Goal: Task Accomplishment & Management: Use online tool/utility

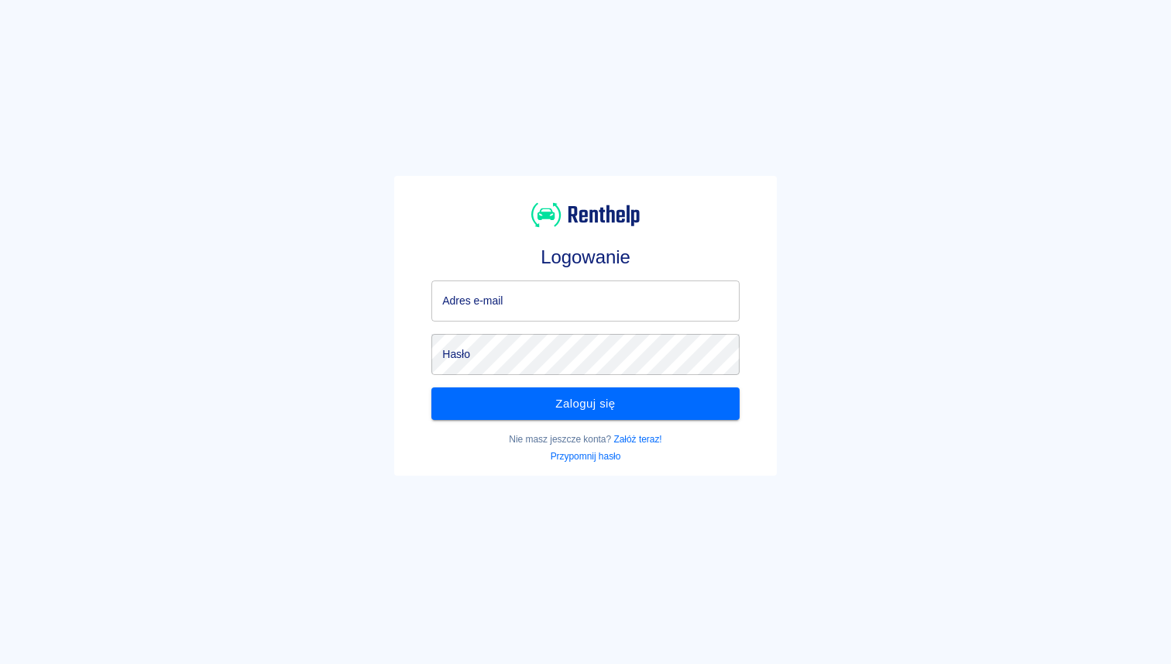
type input "[EMAIL_ADDRESS][DOMAIN_NAME]"
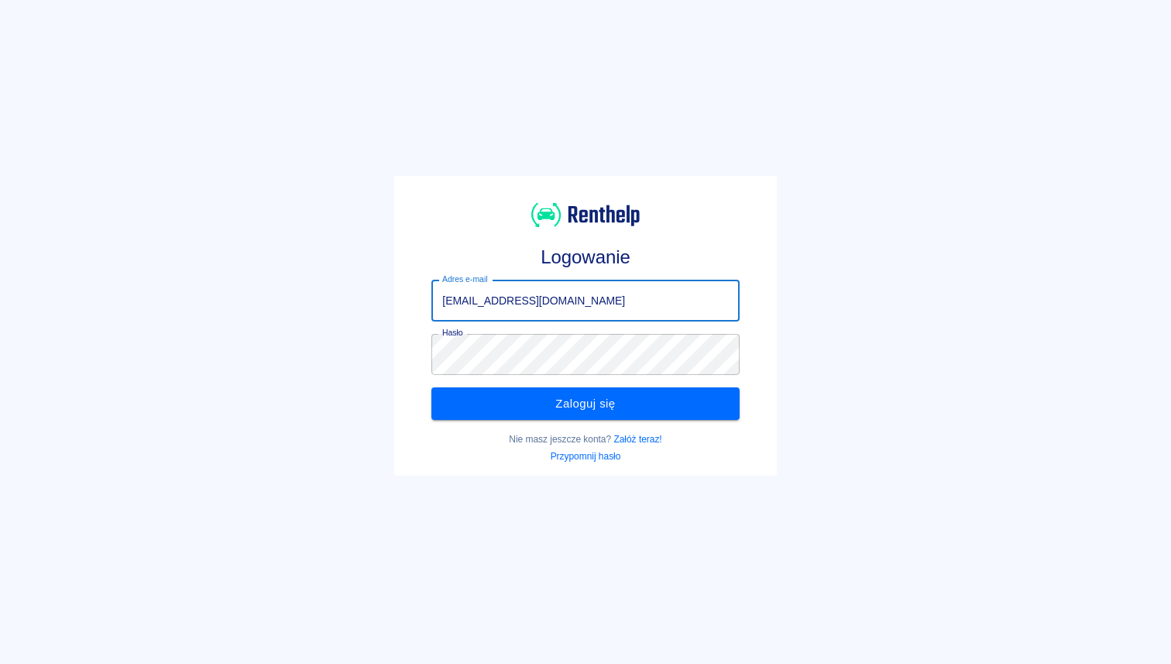
click at [575, 298] on input "[EMAIL_ADDRESS][DOMAIN_NAME]" at bounding box center [584, 300] width 307 height 41
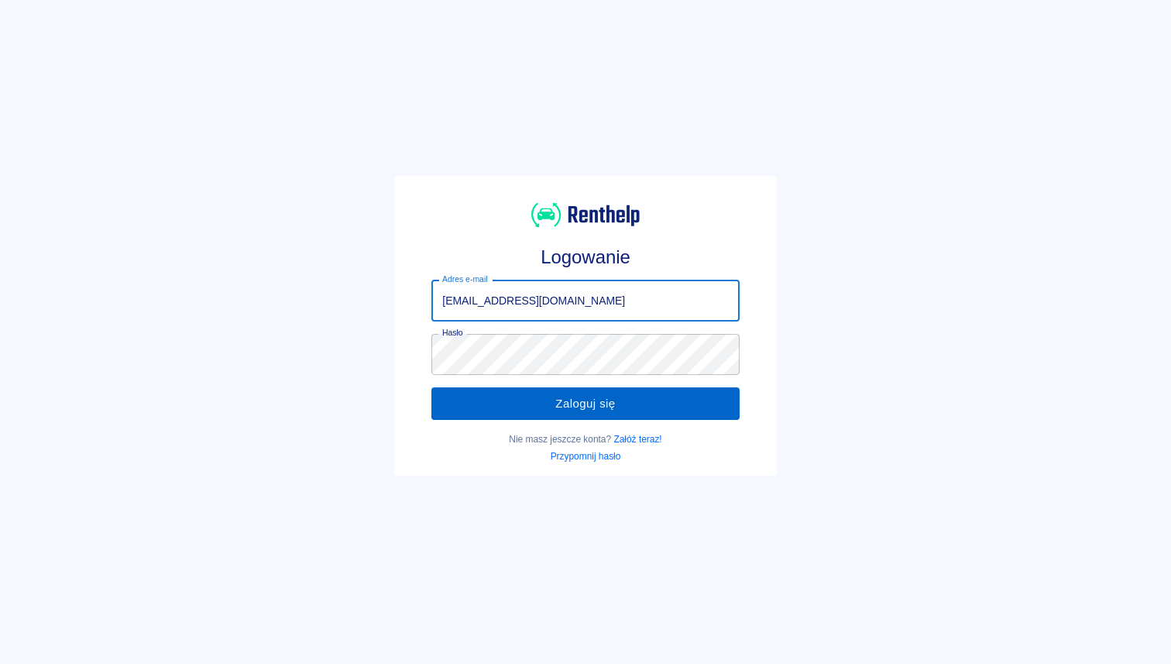
click at [541, 400] on button "Zaloguj się" at bounding box center [584, 403] width 307 height 33
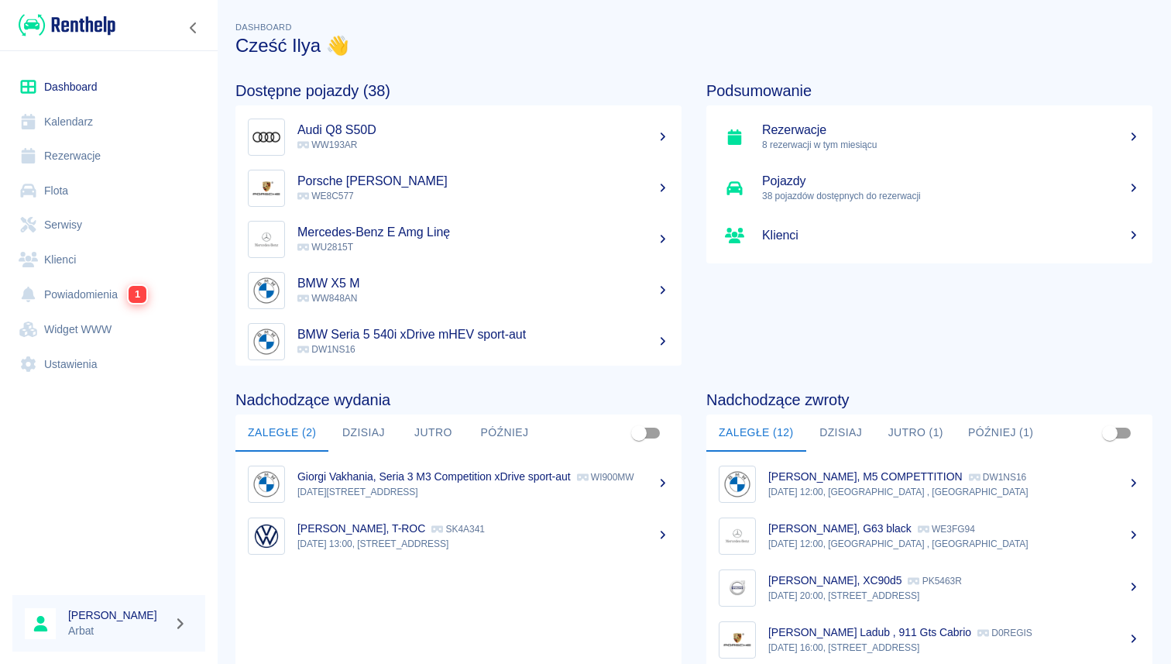
click at [812, 139] on p "8 rezerwacji w tym miesiącu" at bounding box center [951, 145] width 378 height 14
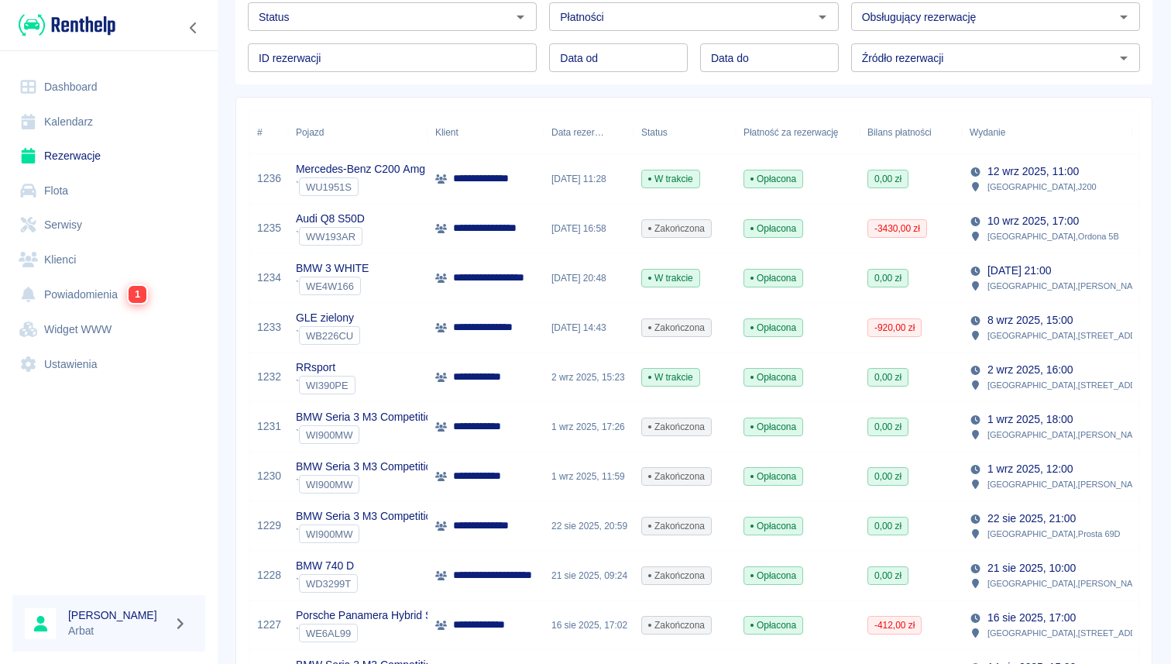
scroll to position [153, 0]
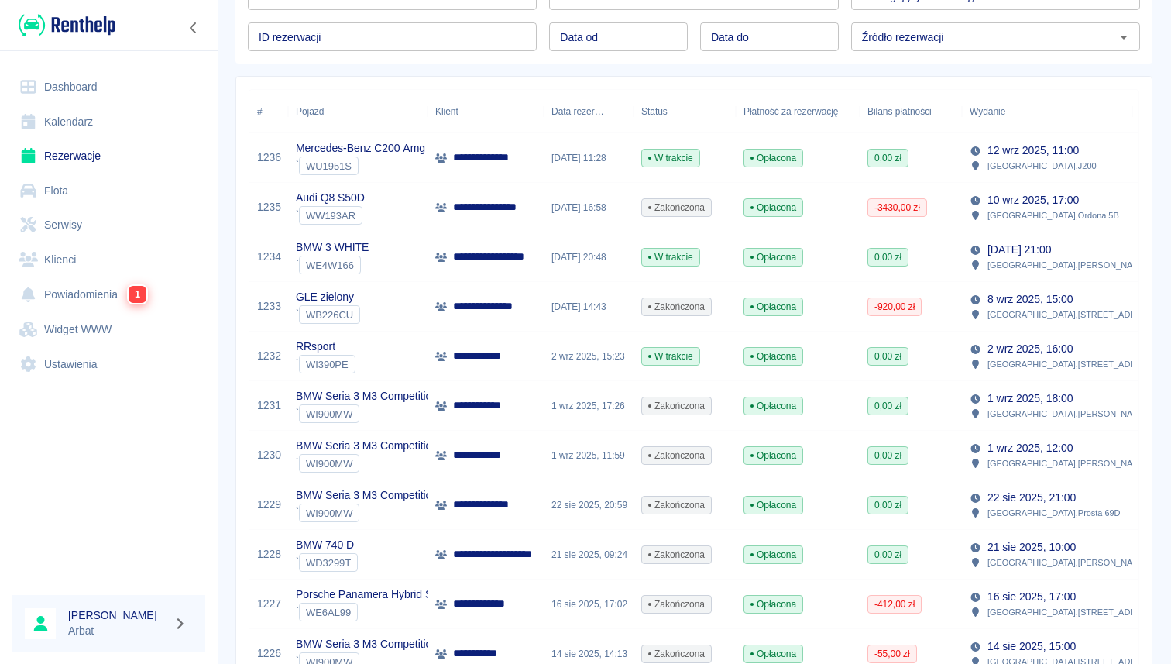
click at [565, 361] on div "2 wrz 2025, 15:23" at bounding box center [589, 356] width 90 height 50
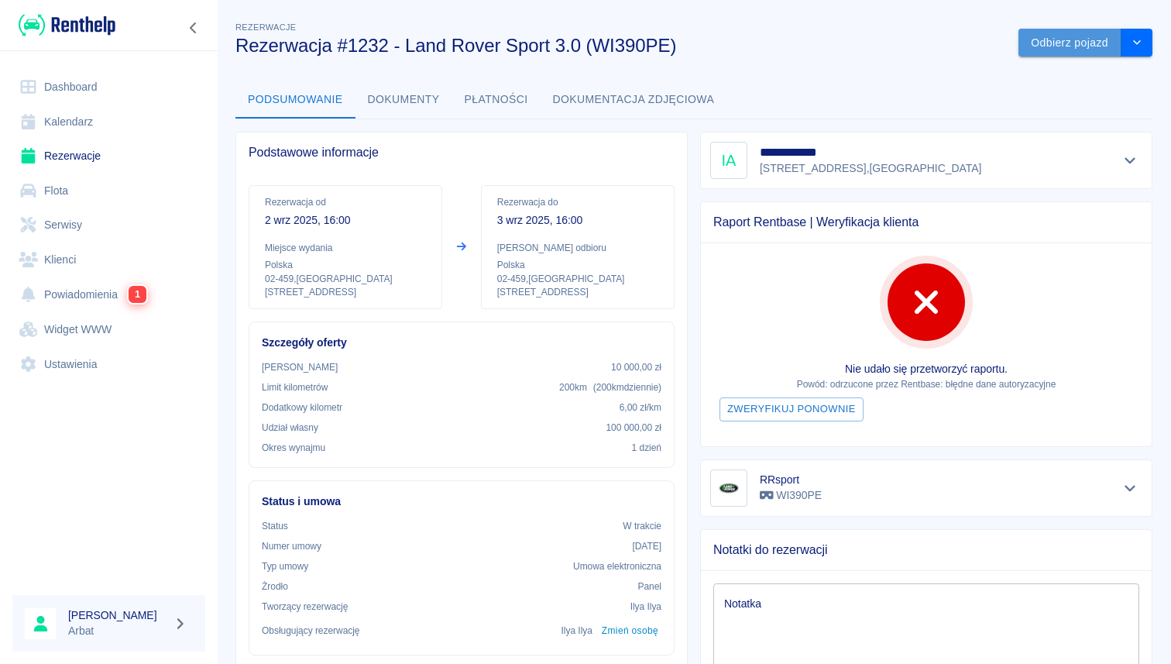
click at [1065, 47] on button "Odbierz pojazd" at bounding box center [1069, 43] width 103 height 29
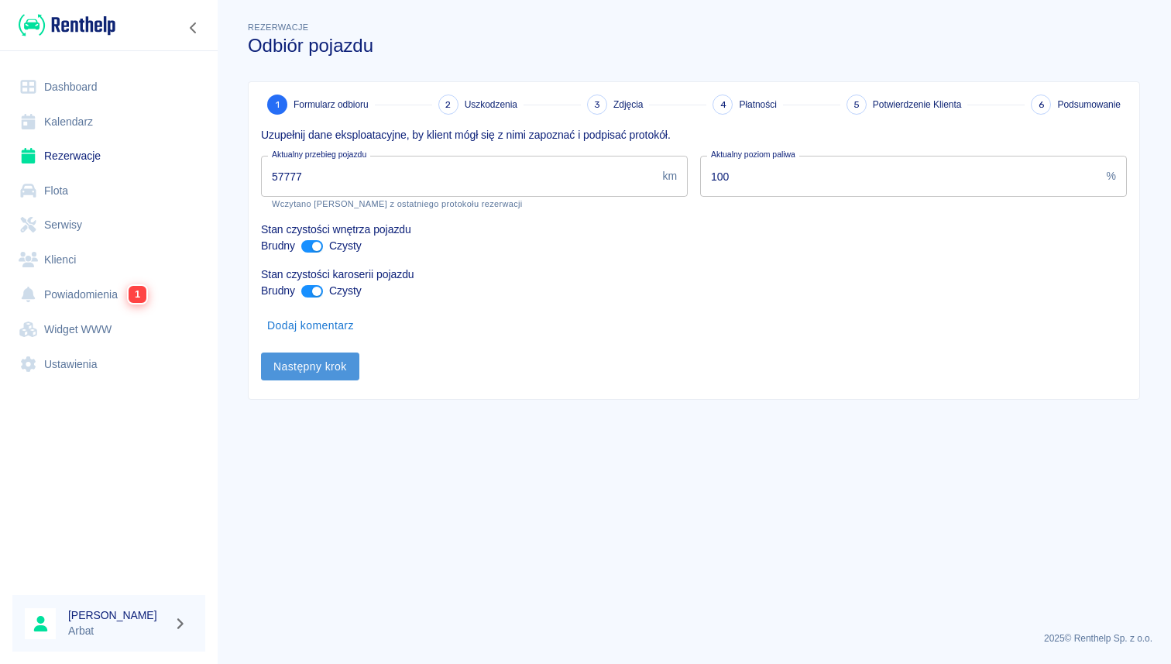
click at [283, 373] on button "Następny krok" at bounding box center [310, 366] width 98 height 29
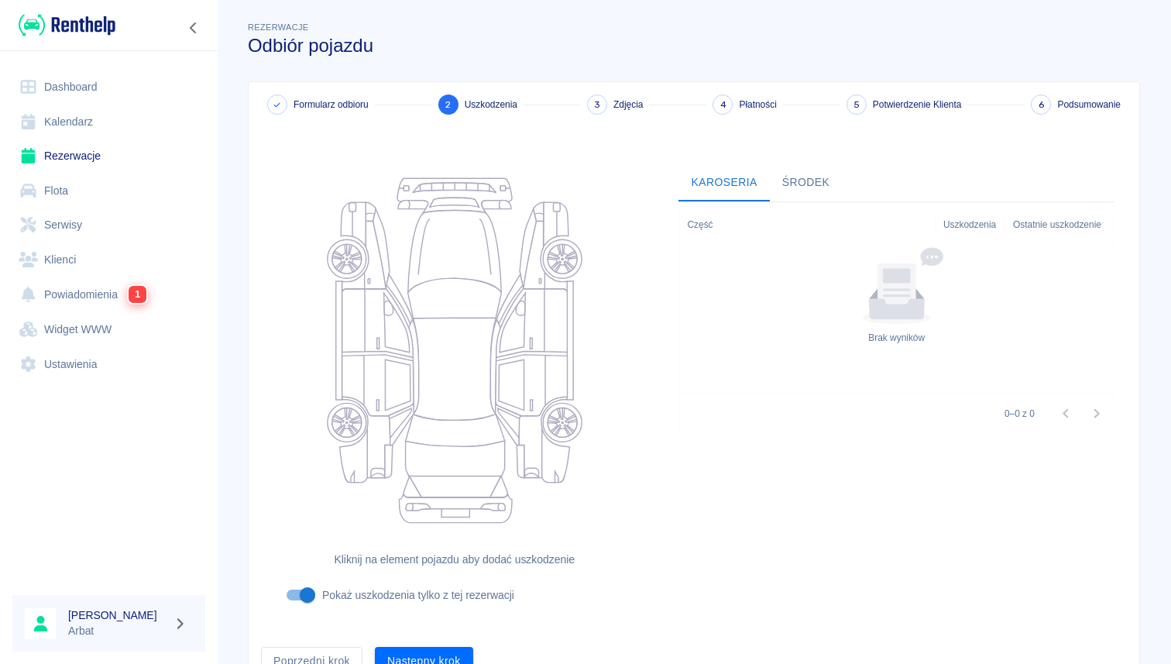
scroll to position [75, 0]
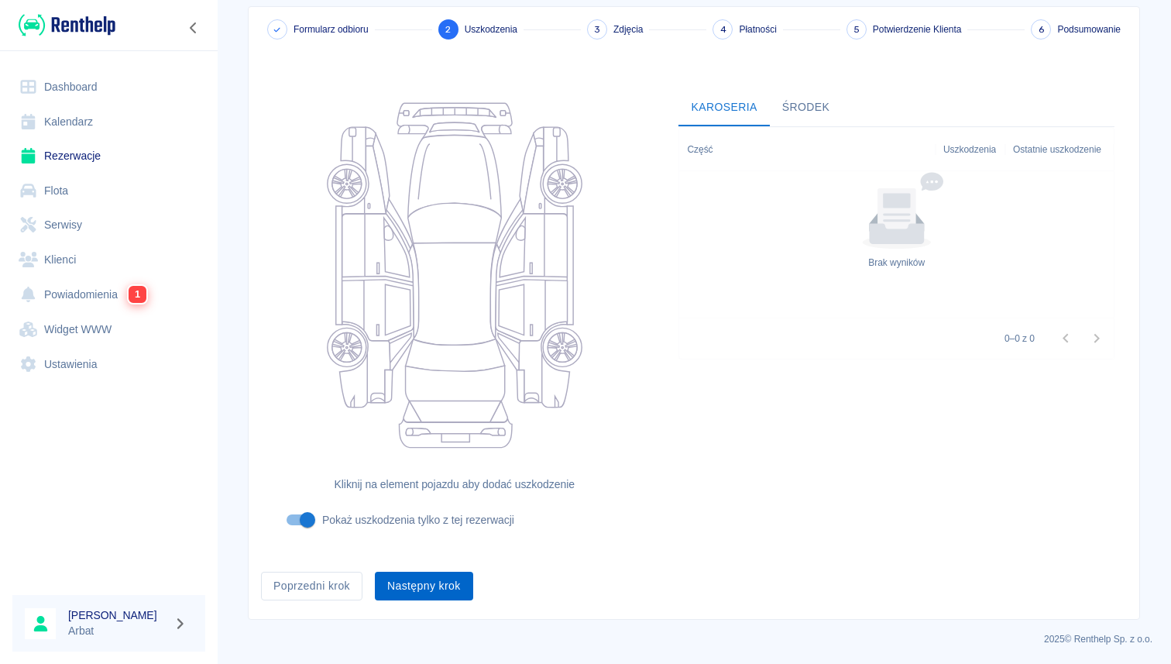
click at [437, 578] on button "Następny krok" at bounding box center [424, 586] width 98 height 29
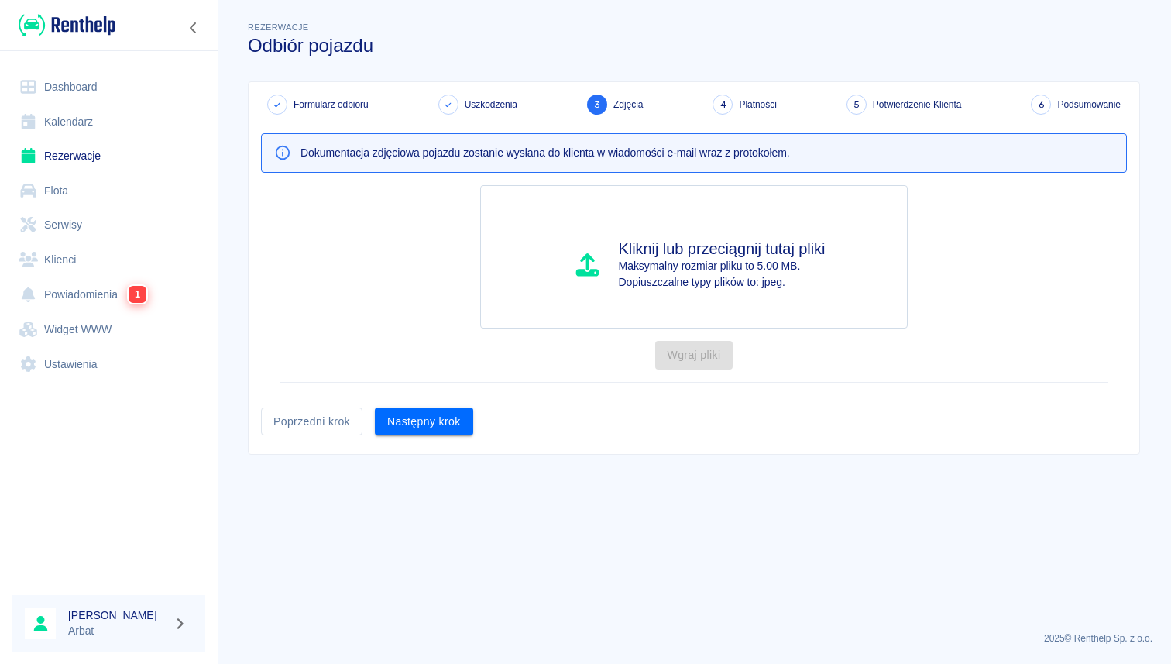
scroll to position [0, 0]
click at [423, 424] on button "Następny krok" at bounding box center [424, 421] width 98 height 29
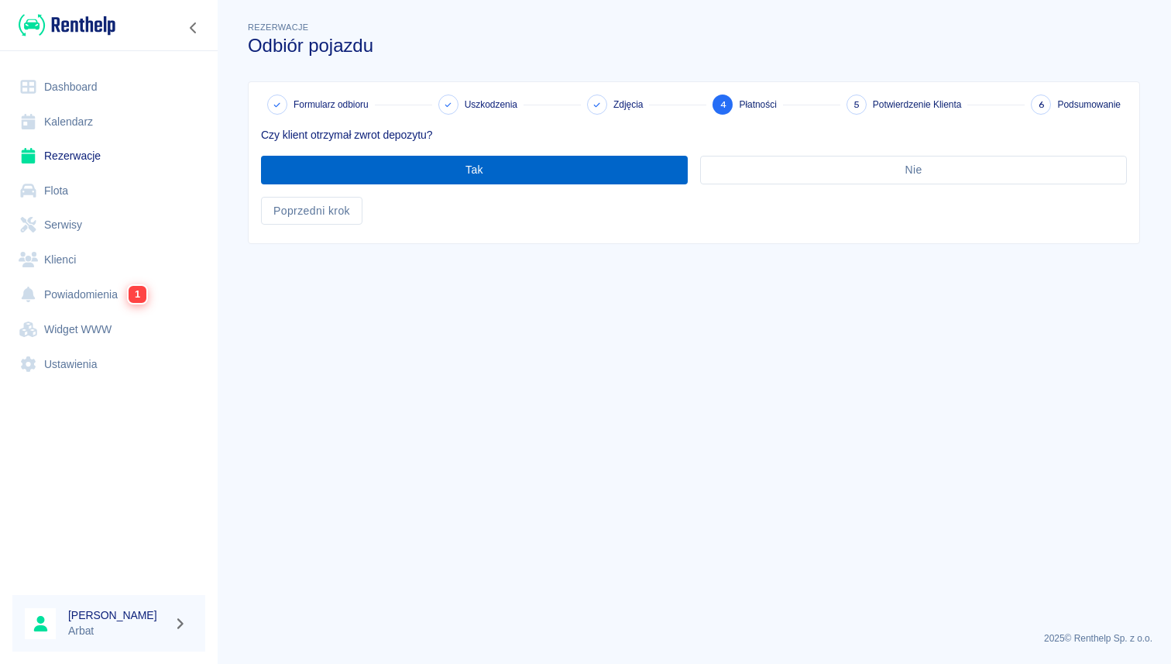
click at [634, 160] on button "Tak" at bounding box center [474, 170] width 427 height 29
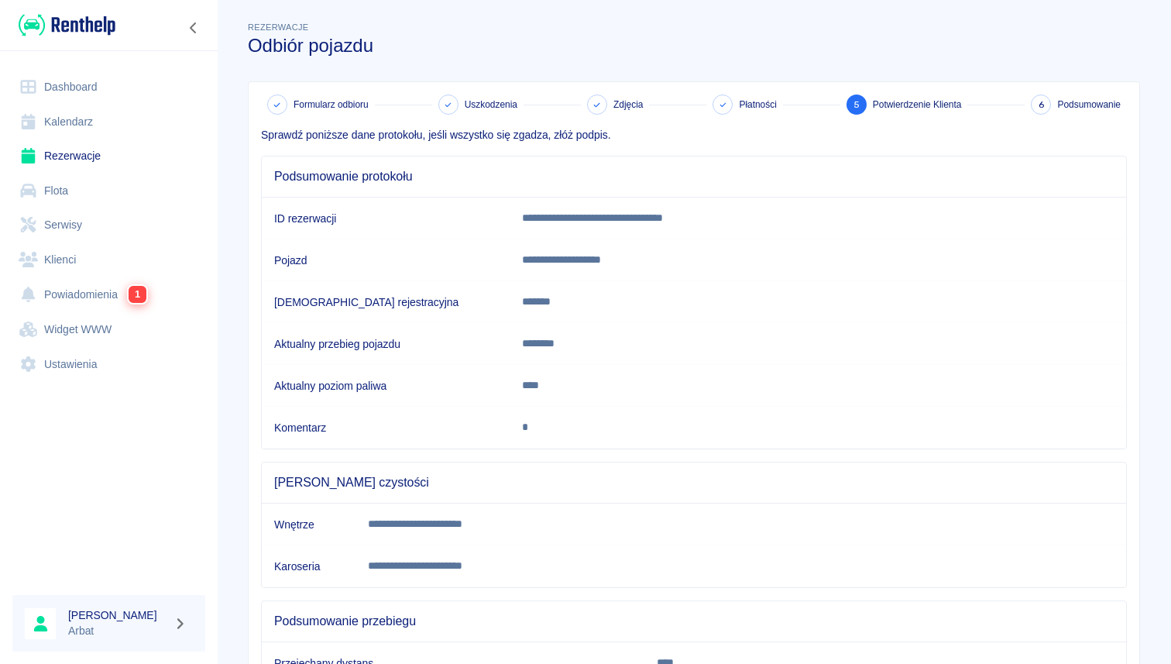
scroll to position [167, 0]
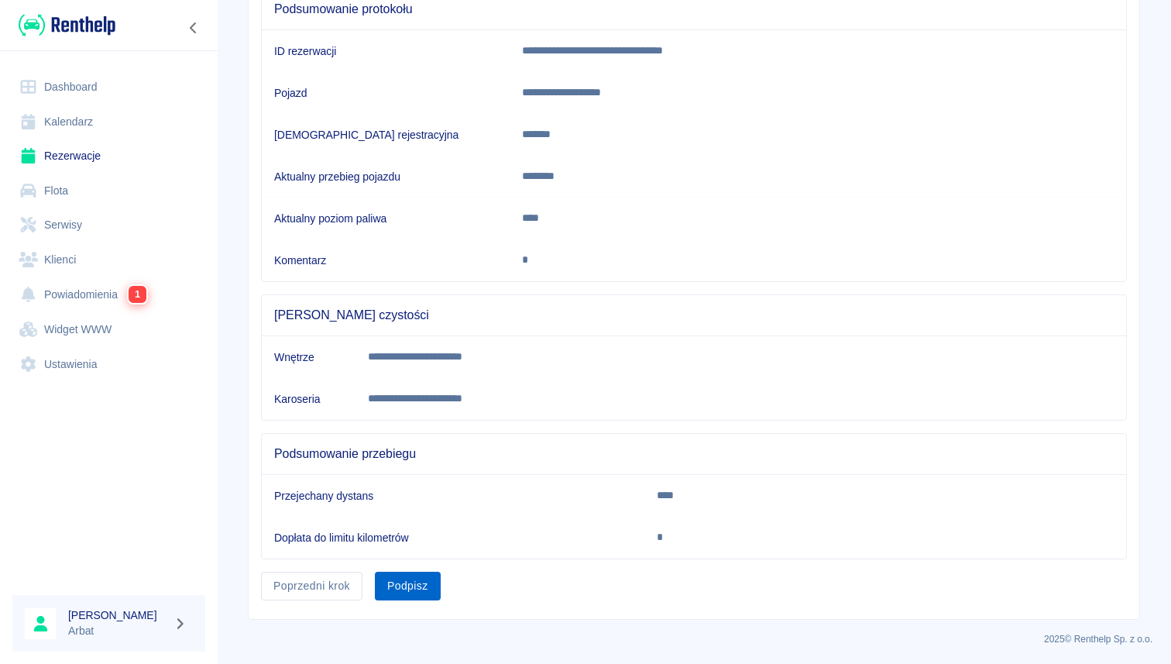
click at [414, 574] on button "Podpisz" at bounding box center [408, 586] width 66 height 29
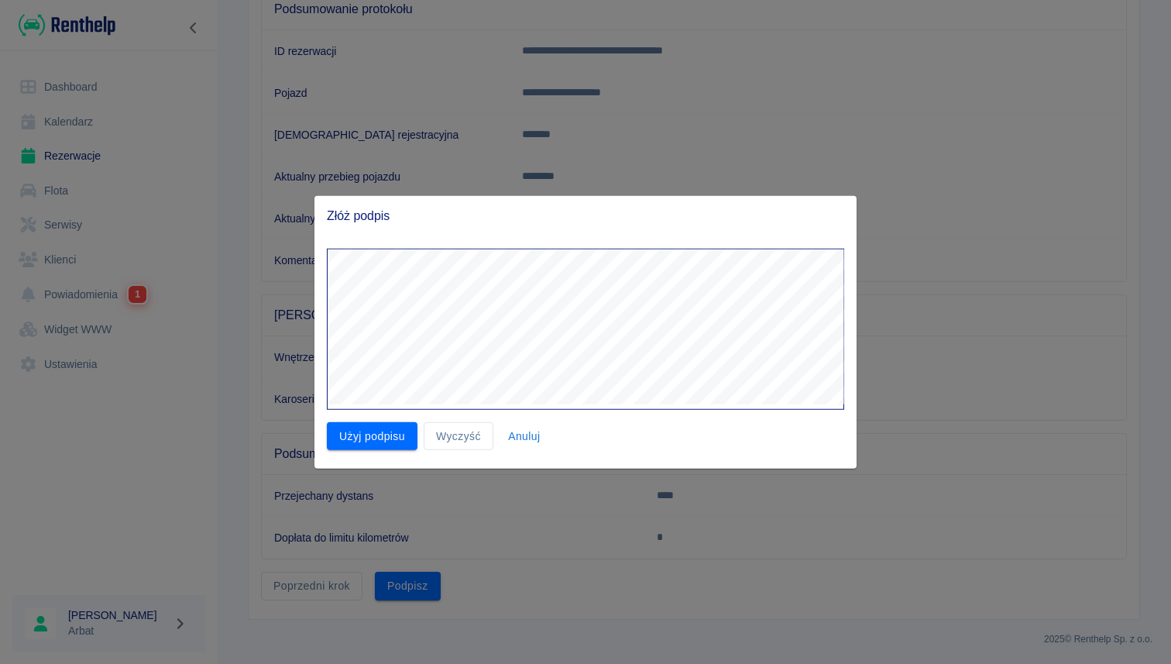
click at [376, 431] on button "Użyj podpisu" at bounding box center [372, 435] width 91 height 29
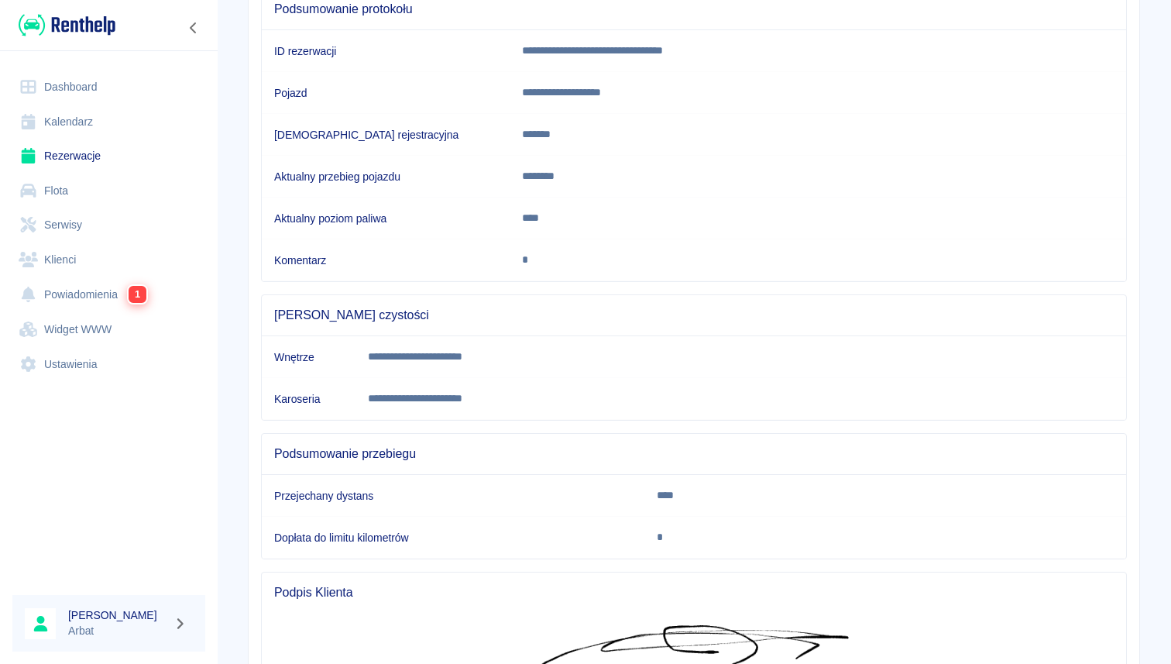
scroll to position [352, 0]
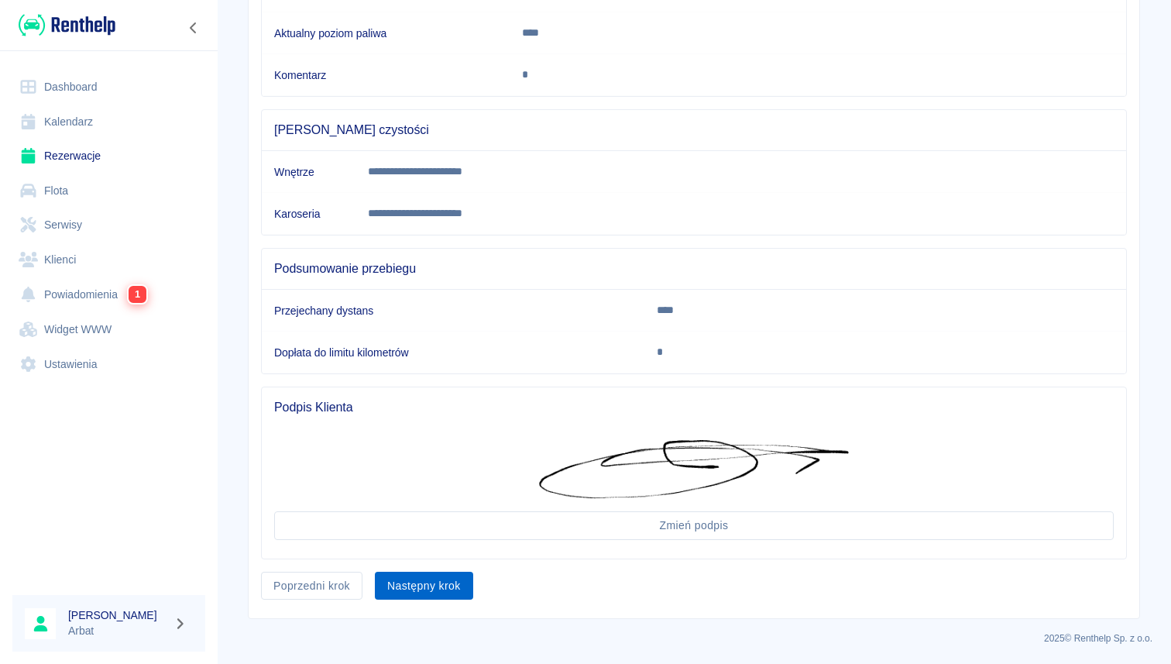
click at [399, 578] on button "Następny krok" at bounding box center [424, 586] width 98 height 29
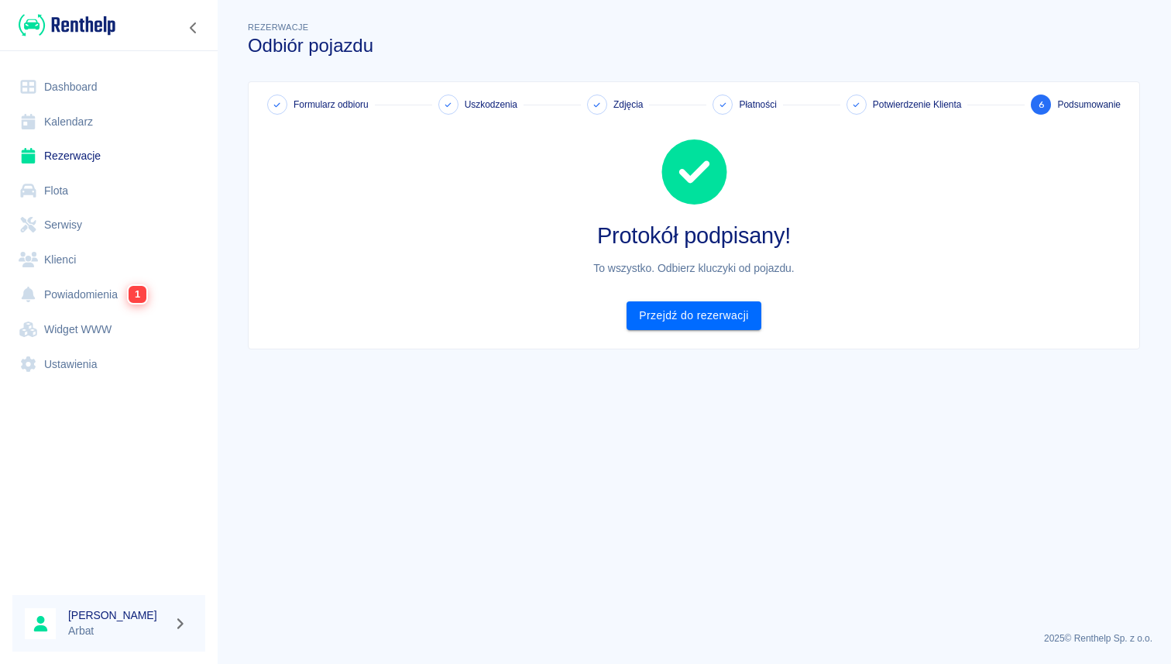
click at [94, 157] on link "Rezerwacje" at bounding box center [108, 156] width 193 height 35
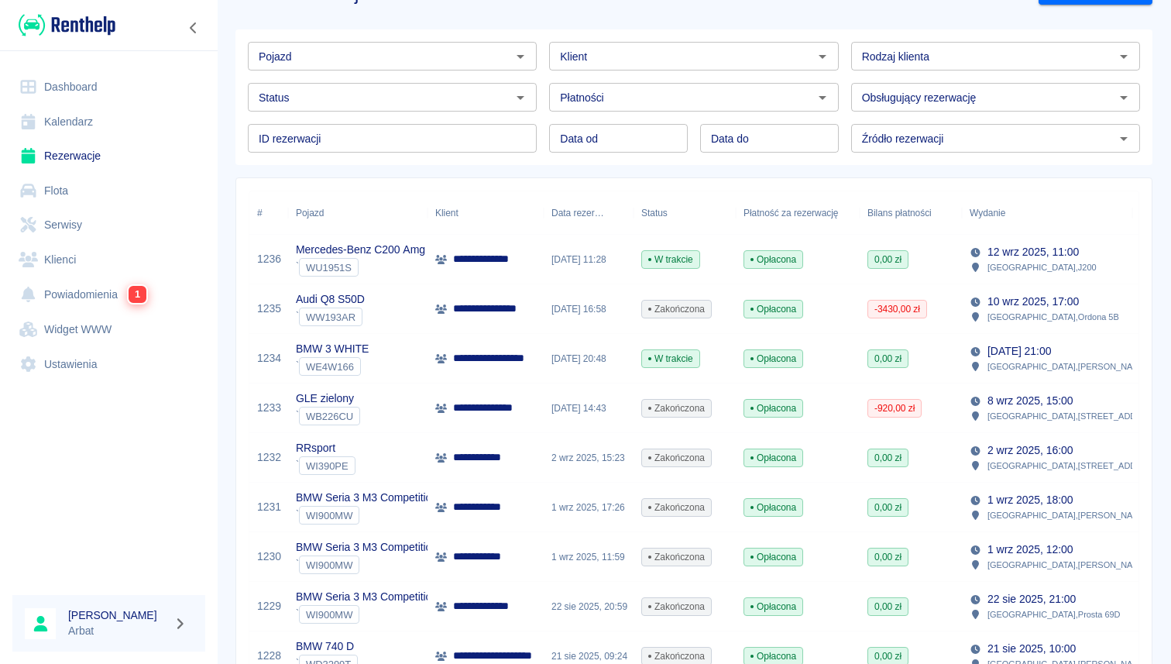
scroll to position [53, 0]
